Goal: Task Accomplishment & Management: Use online tool/utility

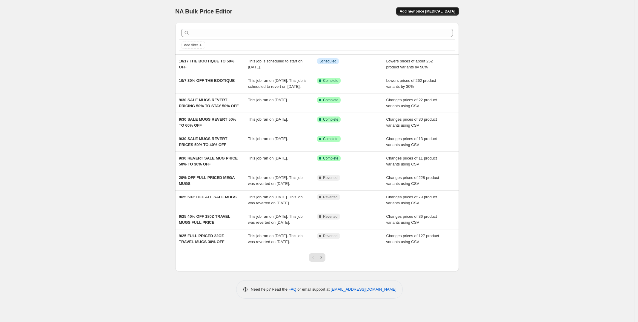
click at [438, 13] on span "Add new price change job" at bounding box center [428, 11] width 56 height 5
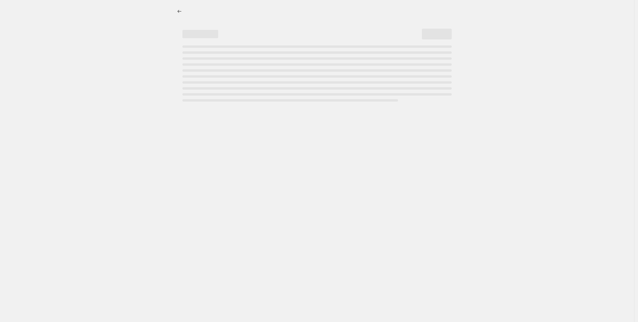
select select "percentage"
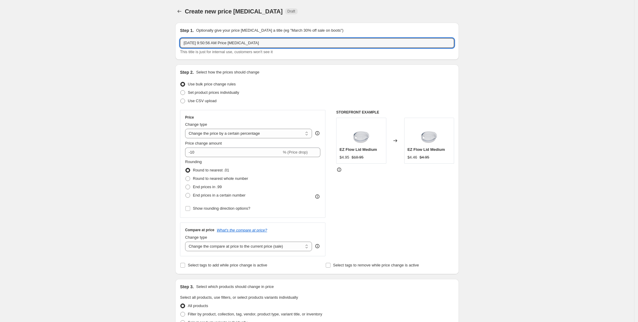
drag, startPoint x: 293, startPoint y: 44, endPoint x: 139, endPoint y: 34, distance: 153.8
click at [139, 34] on div "Create new price change job. This page is ready Create new price change job Dra…" at bounding box center [317, 298] width 634 height 597
type input "10/31 31"
click at [185, 13] on div at bounding box center [180, 11] width 10 height 8
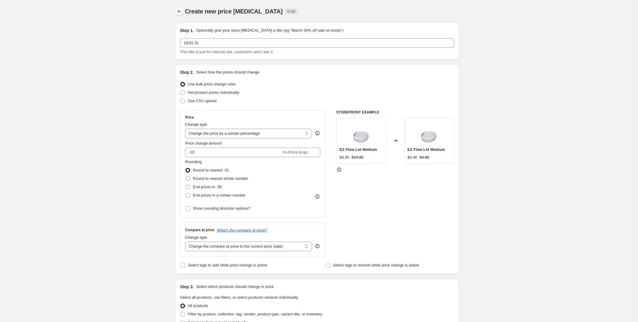
click at [179, 14] on button "Price change jobs" at bounding box center [179, 11] width 8 height 8
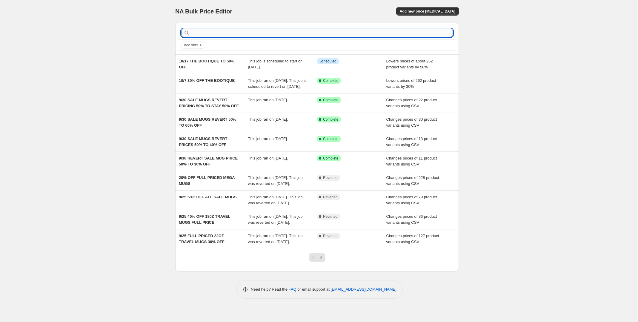
click at [266, 29] on input "text" at bounding box center [322, 33] width 262 height 8
type input "site wide"
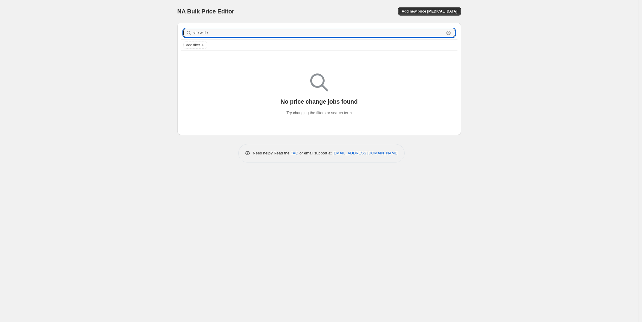
drag, startPoint x: 266, startPoint y: 29, endPoint x: 181, endPoint y: 29, distance: 85.1
click at [181, 29] on div "site wide Clear" at bounding box center [319, 32] width 276 height 13
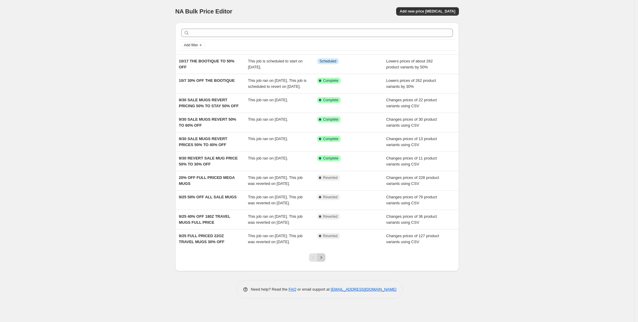
click at [324, 260] on icon "Next" at bounding box center [321, 257] width 6 height 6
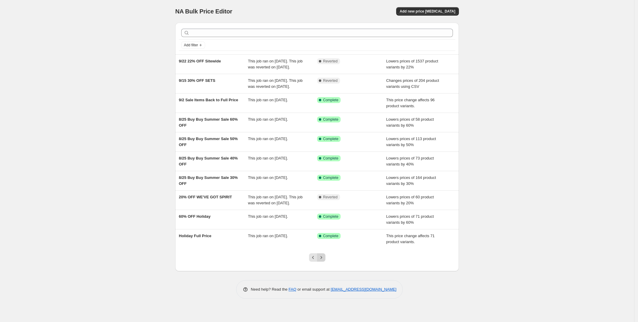
click at [324, 260] on icon "Next" at bounding box center [321, 257] width 6 height 6
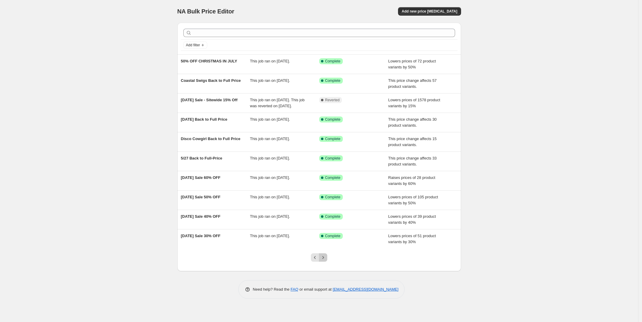
click at [324, 259] on icon "Next" at bounding box center [323, 257] width 6 height 6
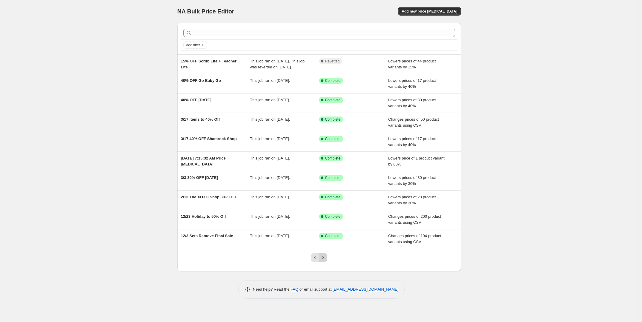
click at [327, 259] on button "Next" at bounding box center [323, 257] width 8 height 8
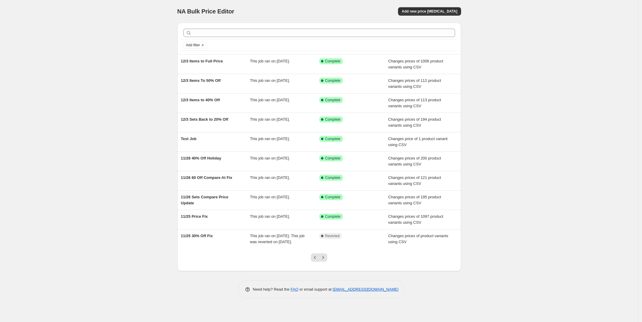
click at [327, 259] on div at bounding box center [319, 259] width 24 height 23
click at [323, 260] on icon "Next" at bounding box center [323, 257] width 6 height 6
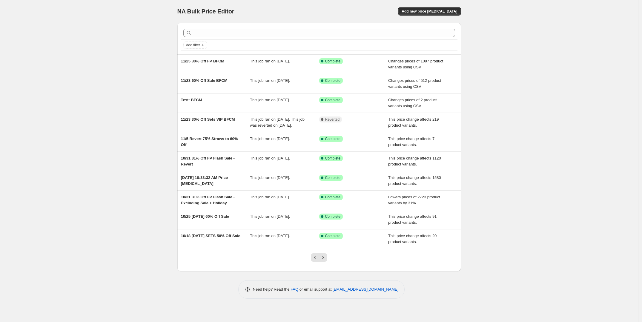
click at [324, 260] on icon "Next" at bounding box center [323, 257] width 6 height 6
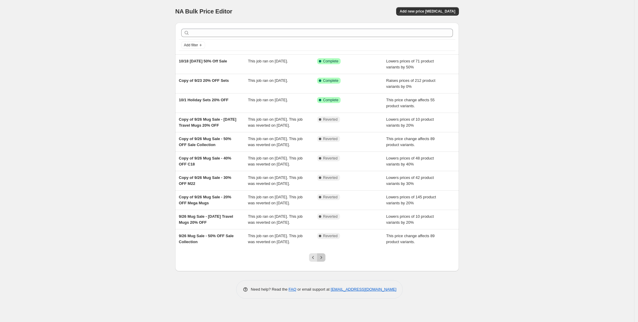
click at [321, 261] on button "Next" at bounding box center [321, 257] width 8 height 8
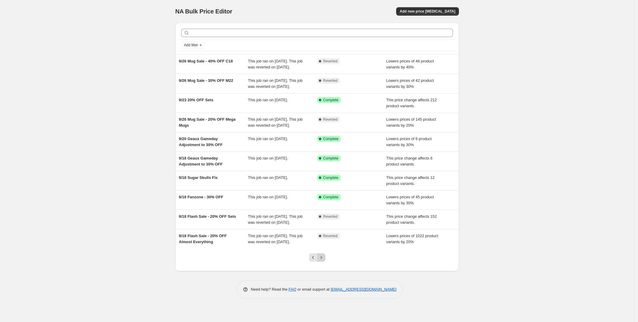
click at [322, 258] on icon "Next" at bounding box center [320, 257] width 1 height 3
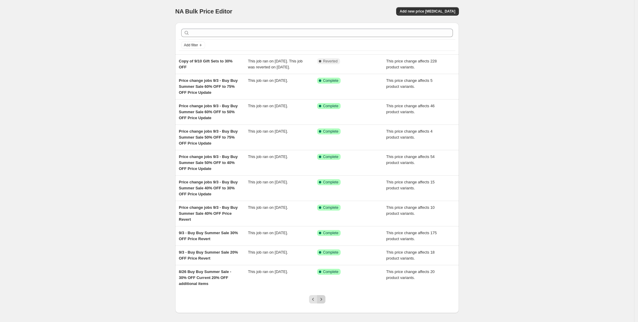
click at [321, 302] on icon "Next" at bounding box center [321, 299] width 6 height 6
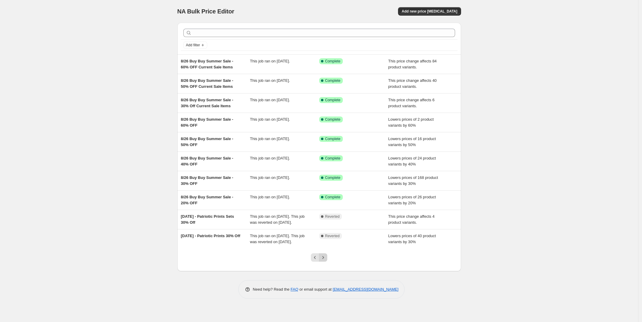
click at [325, 260] on icon "Next" at bounding box center [323, 257] width 6 height 6
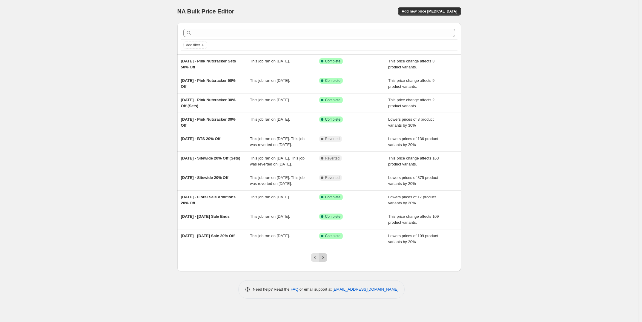
click at [326, 260] on icon "Next" at bounding box center [323, 257] width 6 height 6
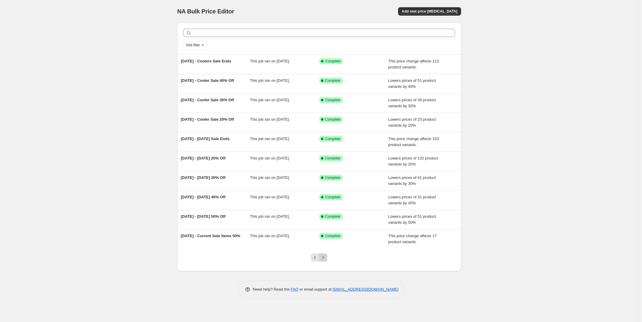
click at [324, 260] on icon "Next" at bounding box center [323, 257] width 6 height 6
click at [324, 259] on icon "Next" at bounding box center [323, 257] width 6 height 6
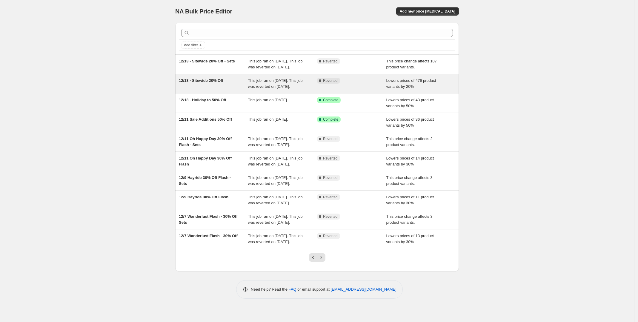
click at [240, 90] on div "12/13 - Sitewide 20% Off" at bounding box center [213, 84] width 69 height 12
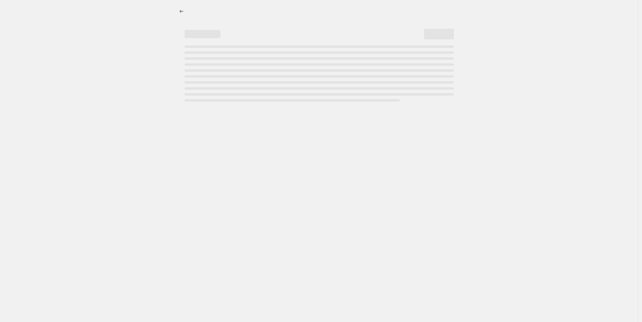
select select "percentage"
select select "product_status"
select select "inventory_quantity"
select select ">"
select select "tag"
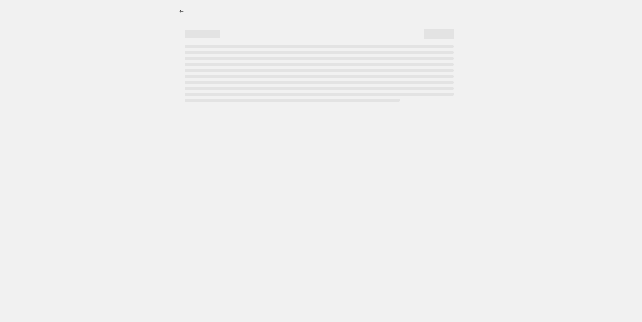
select select "not_equal"
select select "product_type"
select select "not_equal"
select select "product_type"
select select "not_equal"
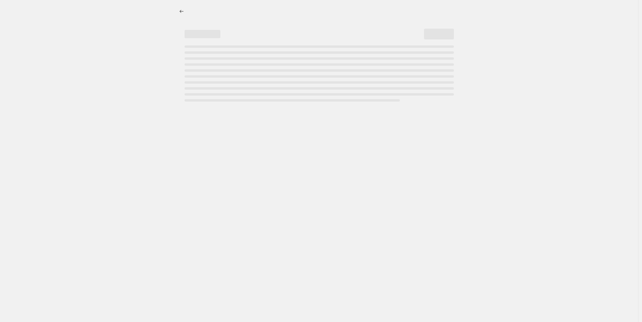
select select "tag"
select select "not_equal"
select select "collection"
select select "not_equal"
select select "tag"
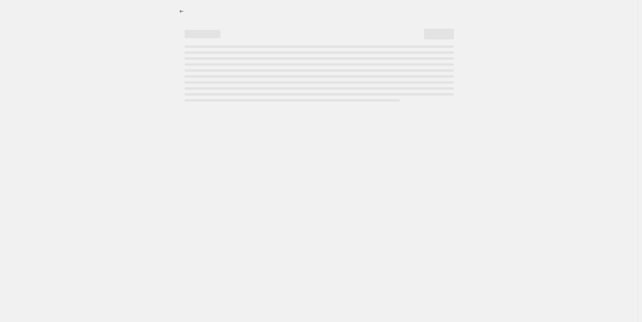
select select "not_equal"
select select "tag"
select select "not_equal"
